Goal: Book appointment/travel/reservation

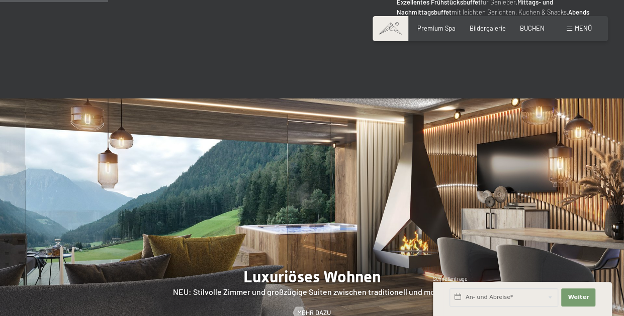
scroll to position [728, 0]
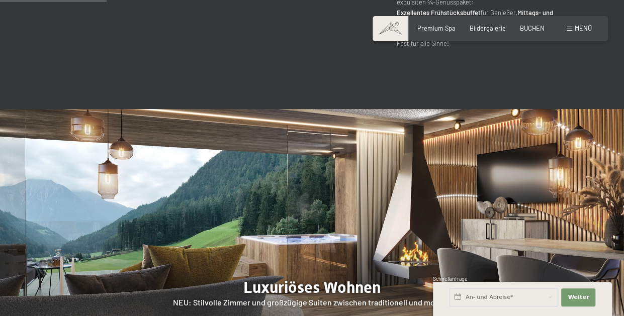
click at [304, 228] on div at bounding box center [312, 242] width 624 height 267
click at [300, 248] on div at bounding box center [312, 242] width 624 height 267
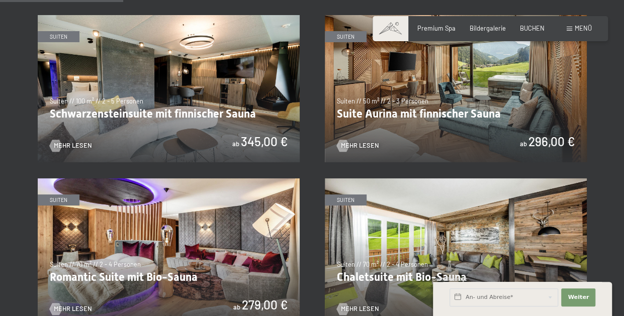
scroll to position [503, 0]
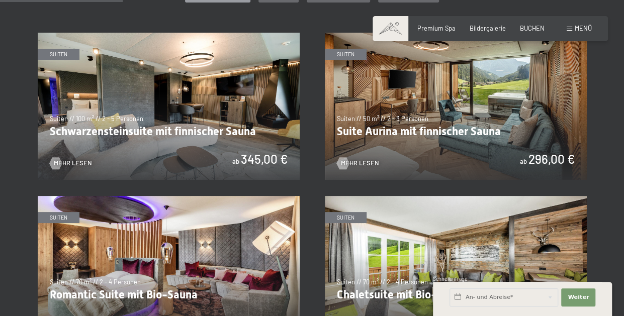
click at [446, 133] on img at bounding box center [456, 106] width 262 height 147
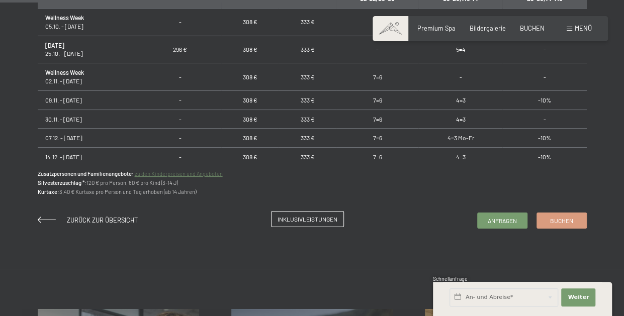
scroll to position [684, 0]
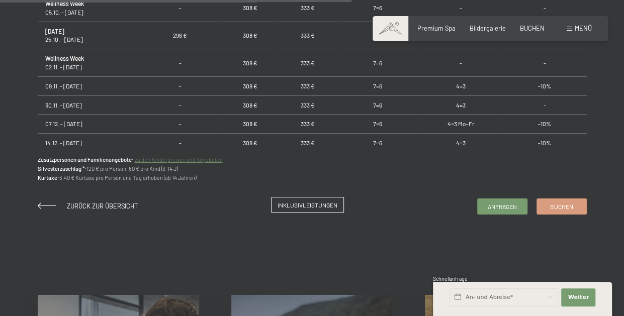
click at [317, 200] on link "Inklusivleistungen" at bounding box center [308, 205] width 72 height 15
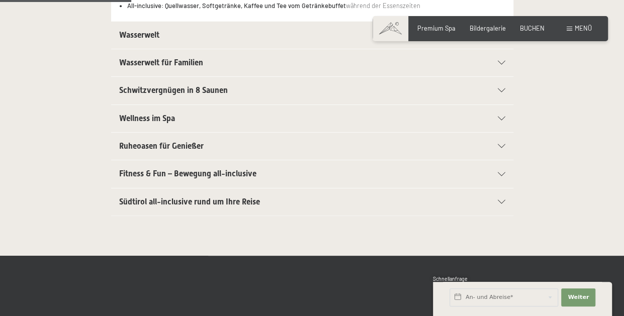
scroll to position [322, 0]
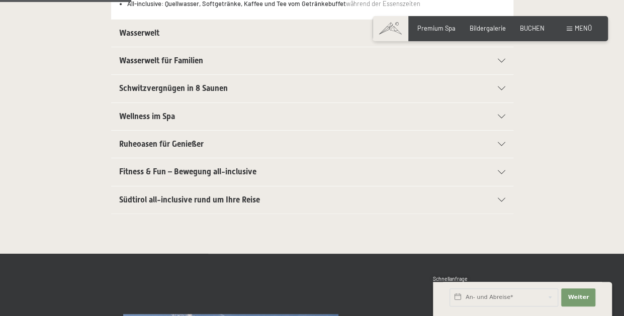
click at [502, 60] on icon at bounding box center [502, 61] width 8 height 4
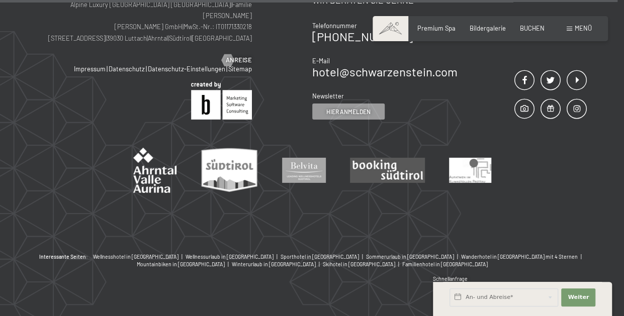
scroll to position [1578, 0]
